Goal: Task Accomplishment & Management: Use online tool/utility

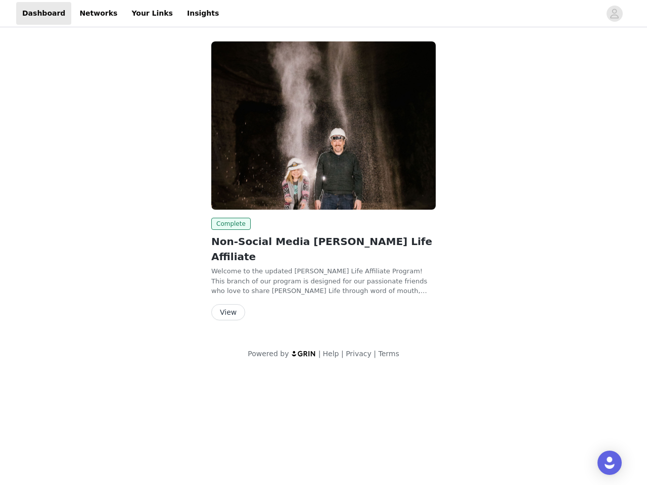
click at [324, 178] on img at bounding box center [323, 125] width 224 height 168
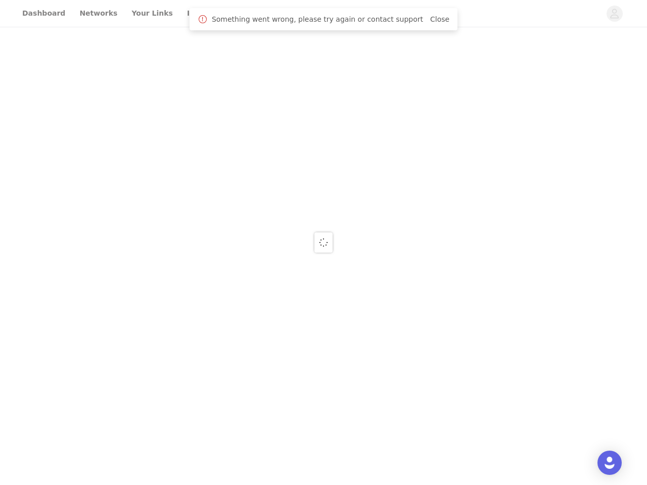
click at [615, 14] on div at bounding box center [323, 242] width 647 height 485
click at [324, 125] on div at bounding box center [323, 242] width 647 height 485
click at [229, 224] on div at bounding box center [323, 242] width 647 height 485
click at [228, 297] on div at bounding box center [323, 242] width 647 height 485
click at [610, 463] on img "Open Intercom Messenger" at bounding box center [610, 463] width 12 height 12
